Goal: Find specific fact: Find specific fact

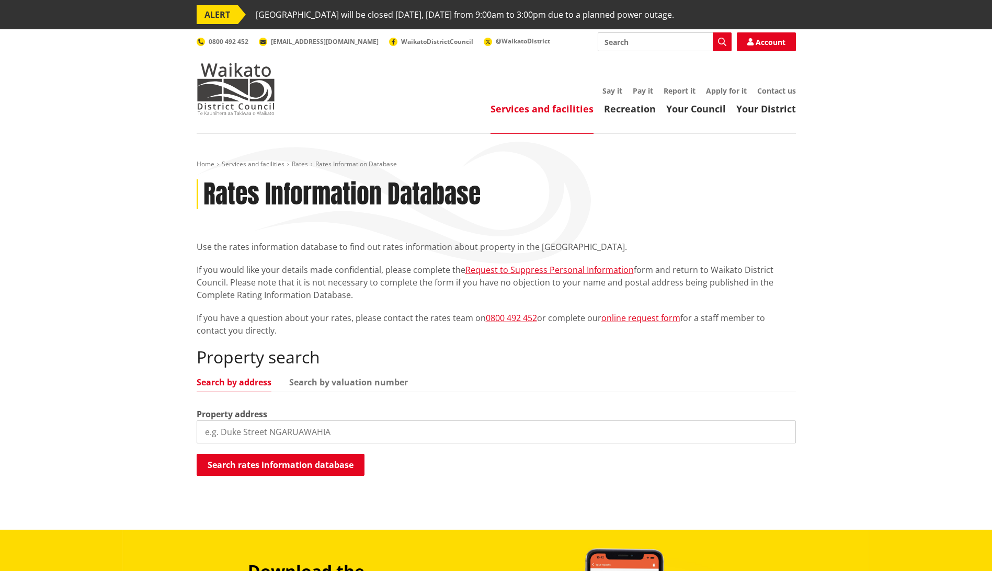
drag, startPoint x: 242, startPoint y: 436, endPoint x: 289, endPoint y: 439, distance: 47.2
click at [246, 437] on input "search" at bounding box center [496, 431] width 599 height 23
click at [243, 437] on input "search" at bounding box center [496, 431] width 599 height 23
click at [230, 433] on input "search" at bounding box center [496, 431] width 599 height 23
type input "[STREET_ADDRESS]"
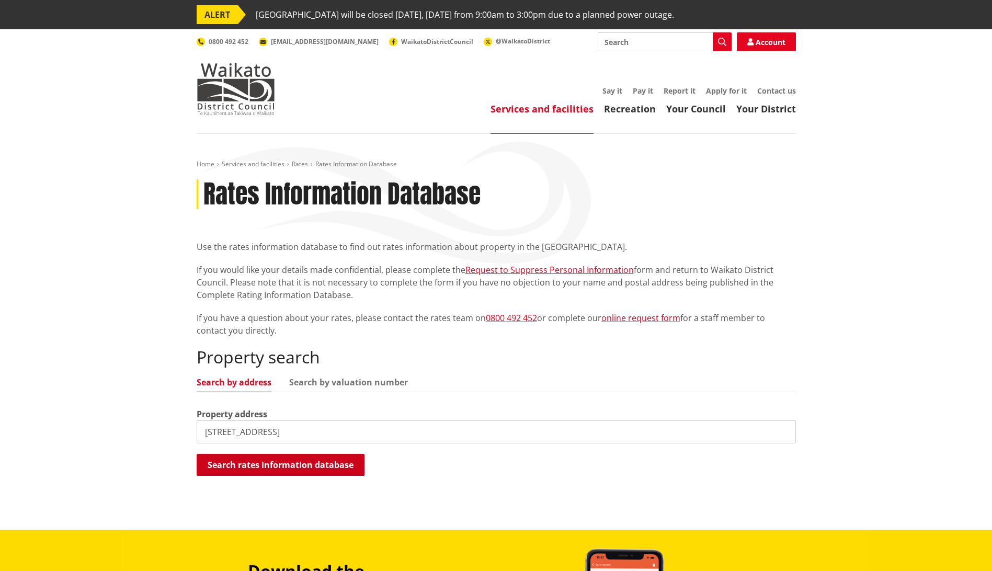
click at [254, 458] on button "Search rates information database" at bounding box center [281, 465] width 168 height 22
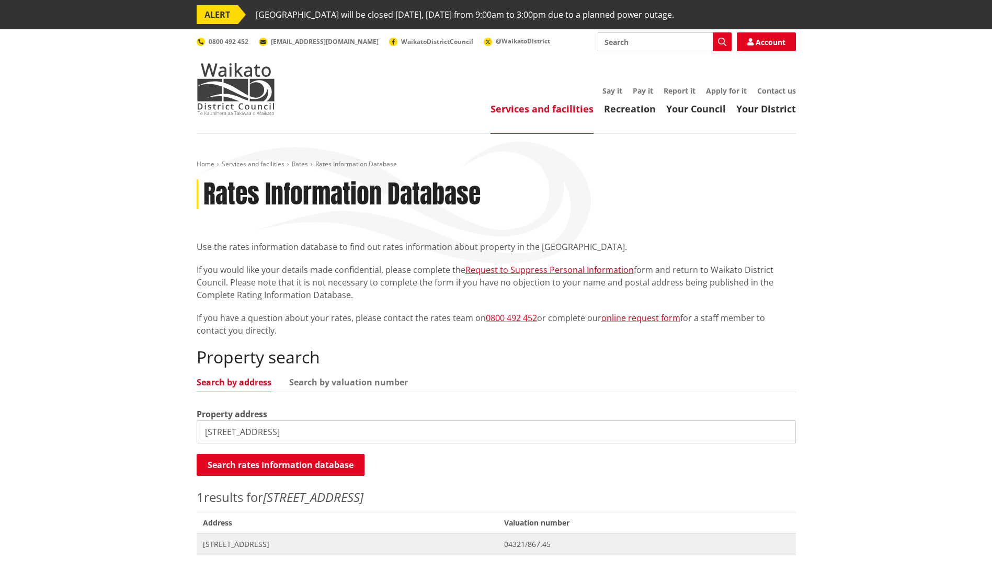
click at [259, 541] on span "[STREET_ADDRESS]" at bounding box center [347, 544] width 289 height 10
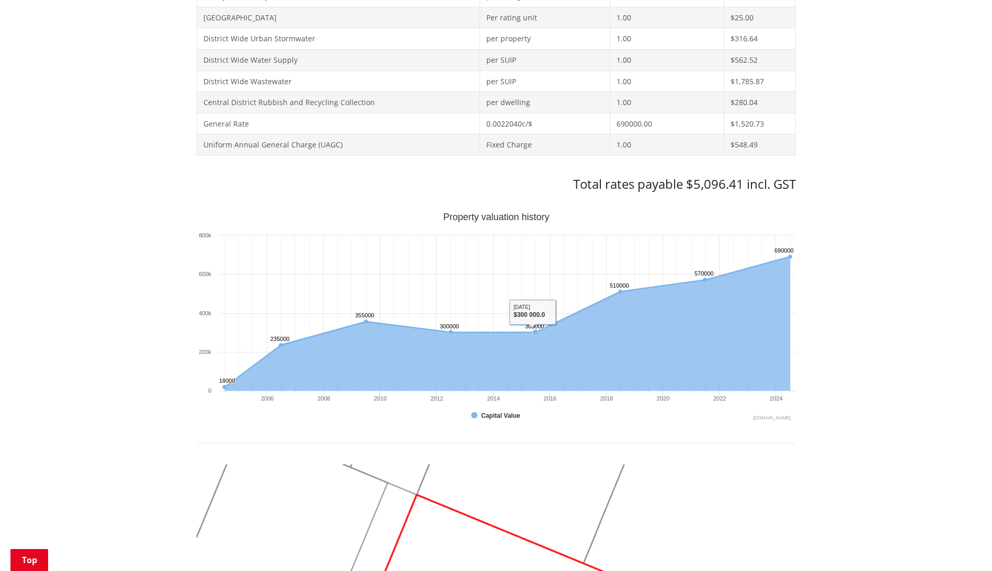
scroll to position [575, 0]
drag, startPoint x: 743, startPoint y: 182, endPoint x: 691, endPoint y: 178, distance: 51.5
click at [691, 178] on h3 "Total rates payable $5,096.41 incl. GST" at bounding box center [496, 183] width 599 height 15
copy h3 "5,096.41"
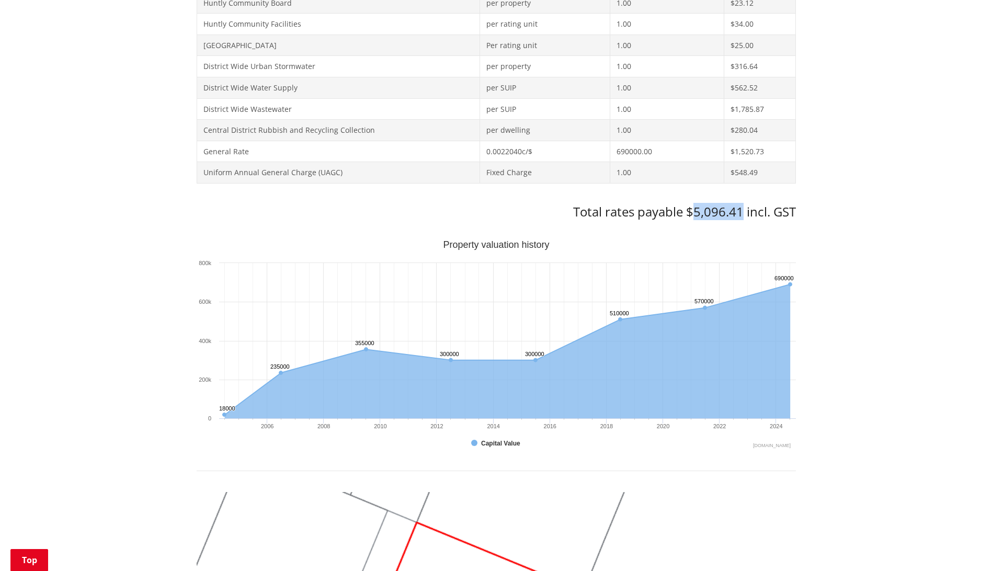
scroll to position [523, 0]
